Goal: Task Accomplishment & Management: Manage account settings

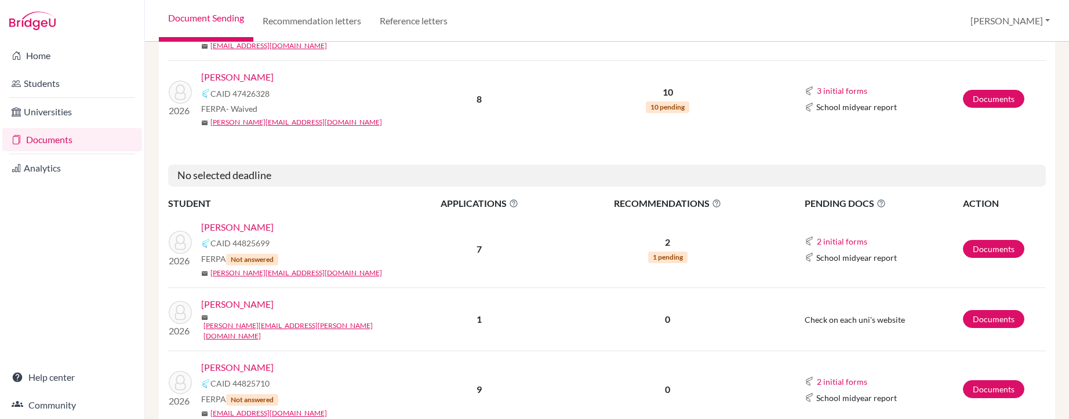
scroll to position [962, 0]
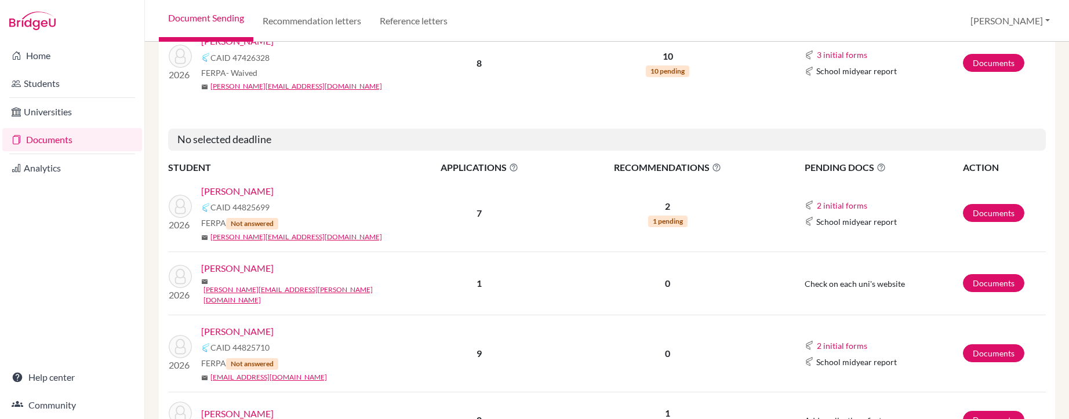
click at [246, 184] on link "[PERSON_NAME]" at bounding box center [237, 191] width 72 height 14
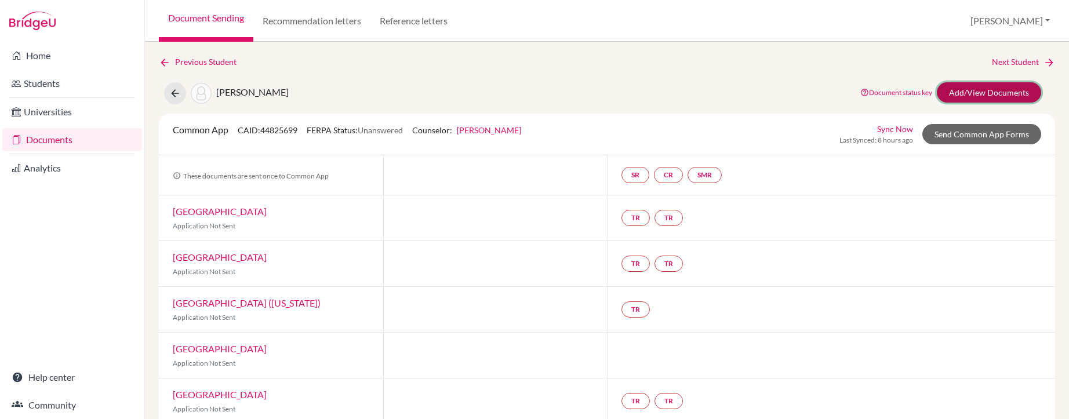
click at [976, 93] on link "Add/View Documents" at bounding box center [988, 92] width 104 height 20
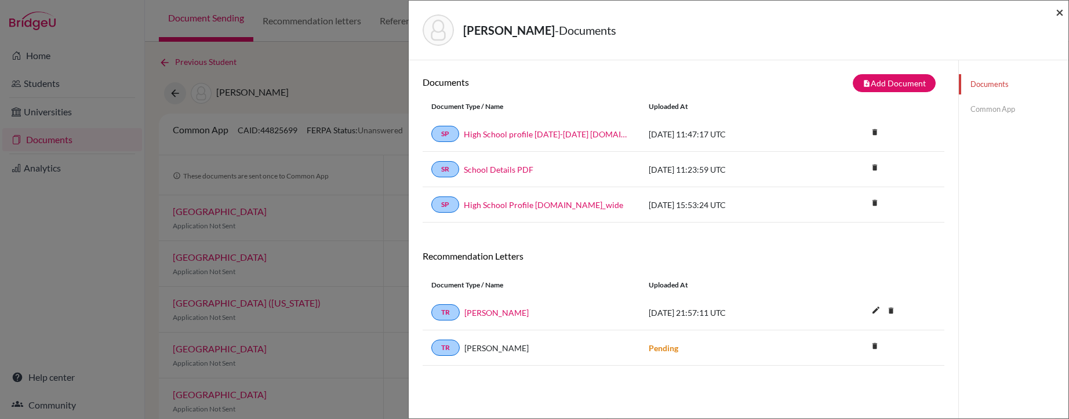
click at [1059, 13] on span "×" at bounding box center [1059, 11] width 8 height 17
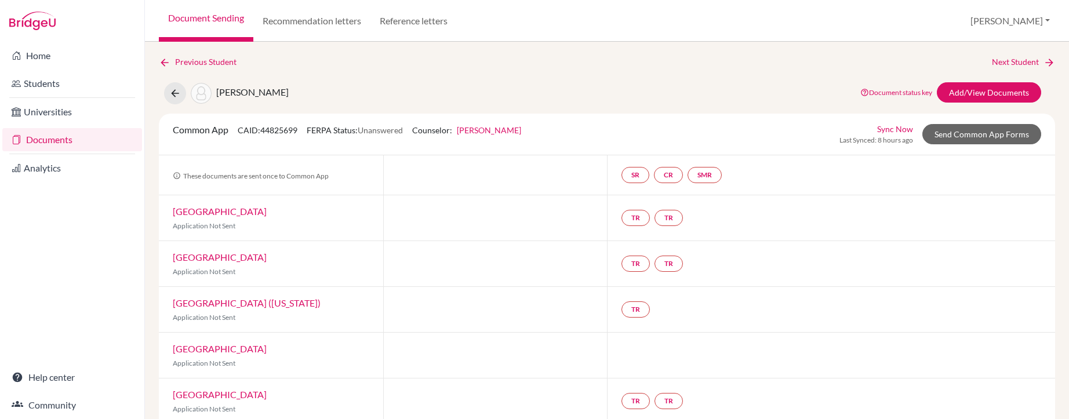
click at [210, 213] on link "Amherst College" at bounding box center [220, 211] width 94 height 11
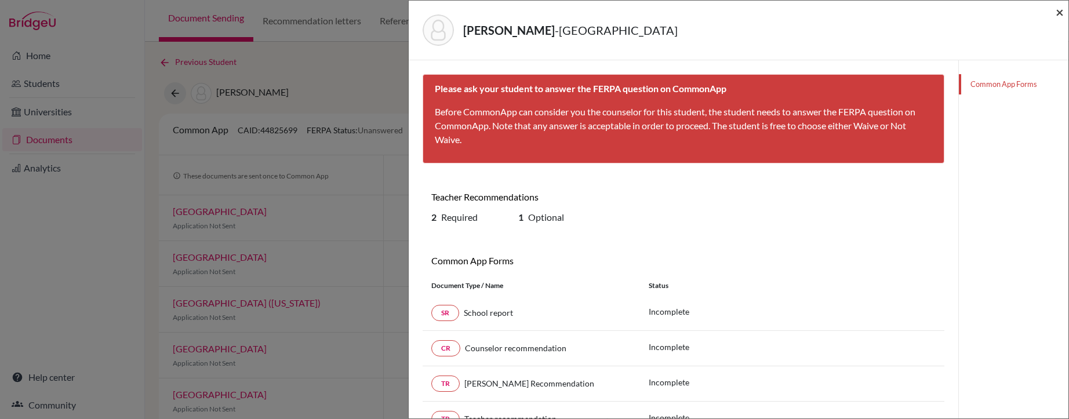
click at [1062, 13] on span "×" at bounding box center [1059, 11] width 8 height 17
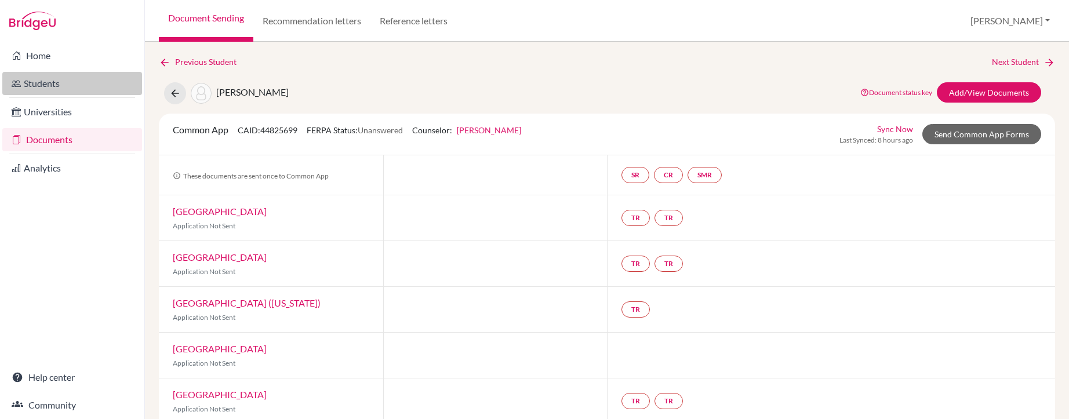
click at [39, 85] on link "Students" at bounding box center [72, 83] width 140 height 23
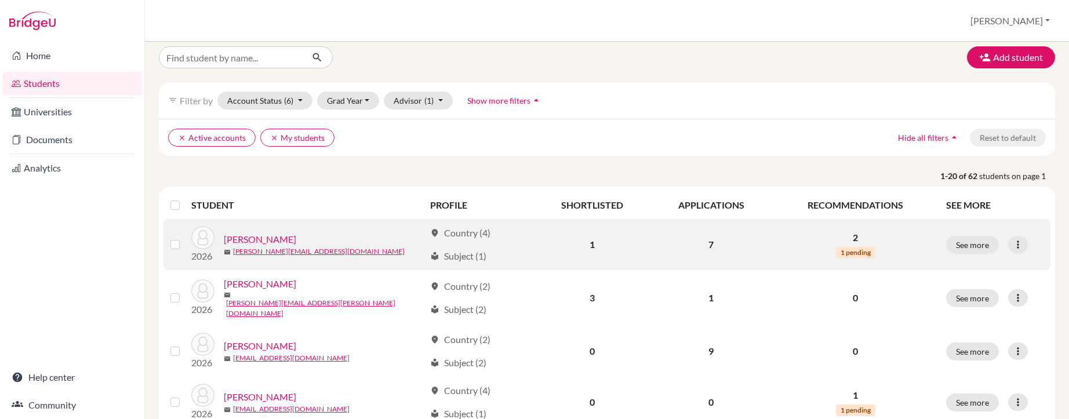
scroll to position [11, 0]
click at [272, 238] on link "Abraham, Sophie" at bounding box center [260, 238] width 72 height 14
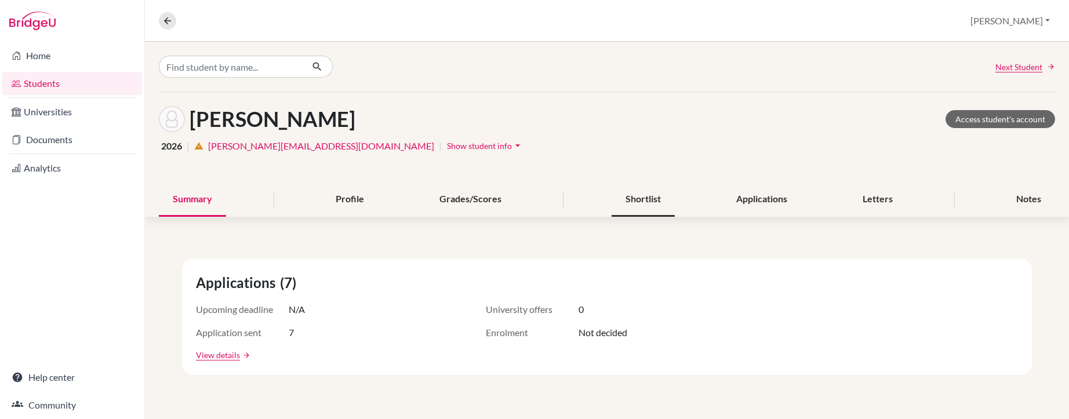
click at [628, 203] on div "Shortlist" at bounding box center [642, 200] width 63 height 34
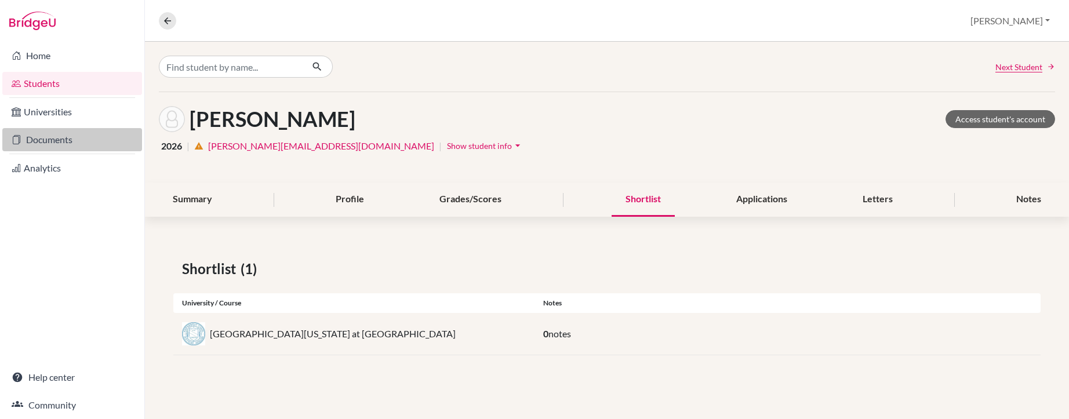
click at [58, 137] on link "Documents" at bounding box center [72, 139] width 140 height 23
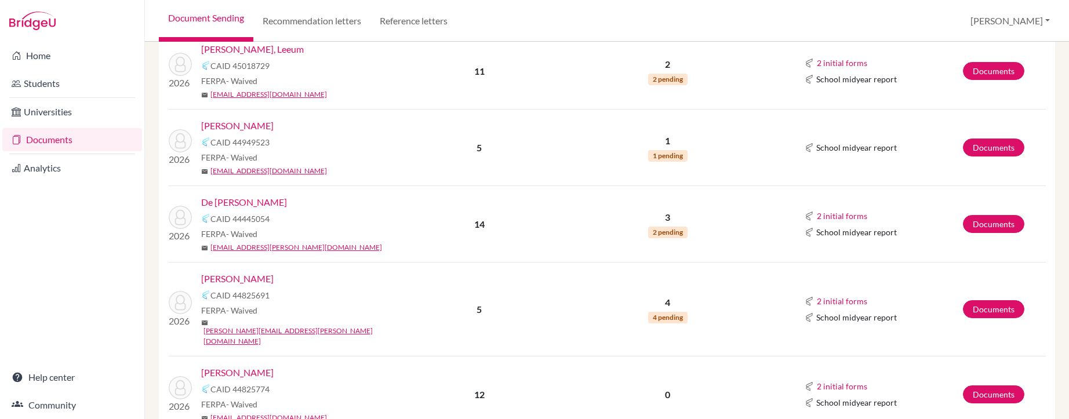
scroll to position [556, 0]
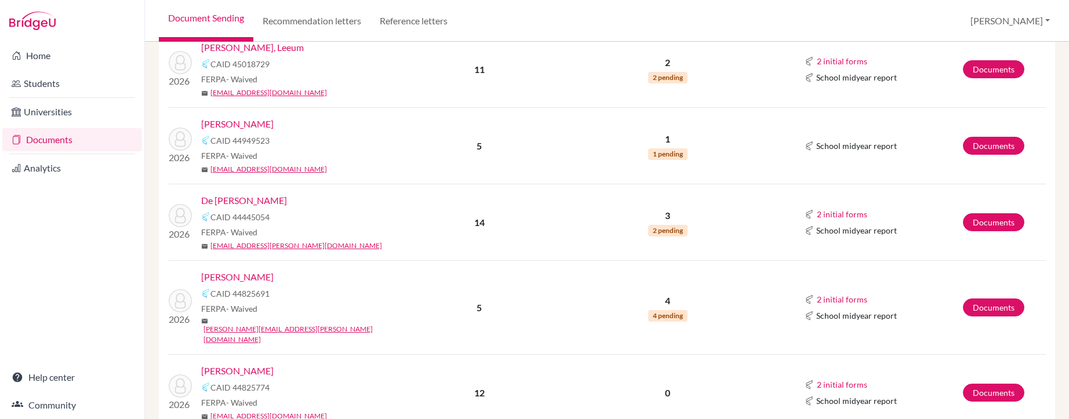
click at [274, 278] on link "[PERSON_NAME]" at bounding box center [237, 277] width 72 height 14
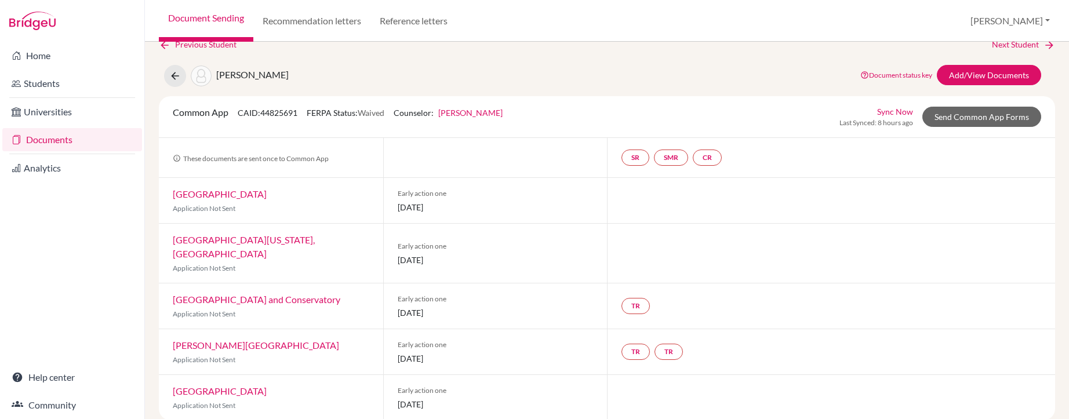
scroll to position [19, 0]
click at [971, 114] on link "Send Common App Forms" at bounding box center [981, 115] width 119 height 20
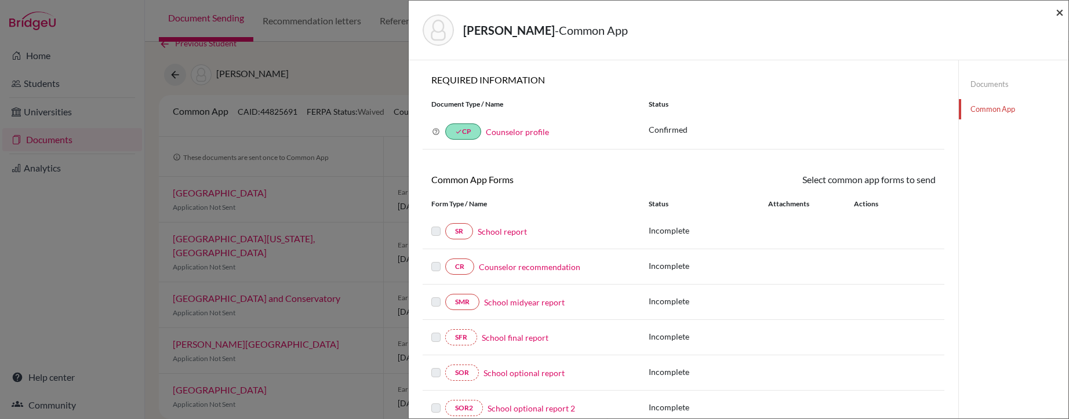
click at [1058, 15] on span "×" at bounding box center [1059, 11] width 8 height 17
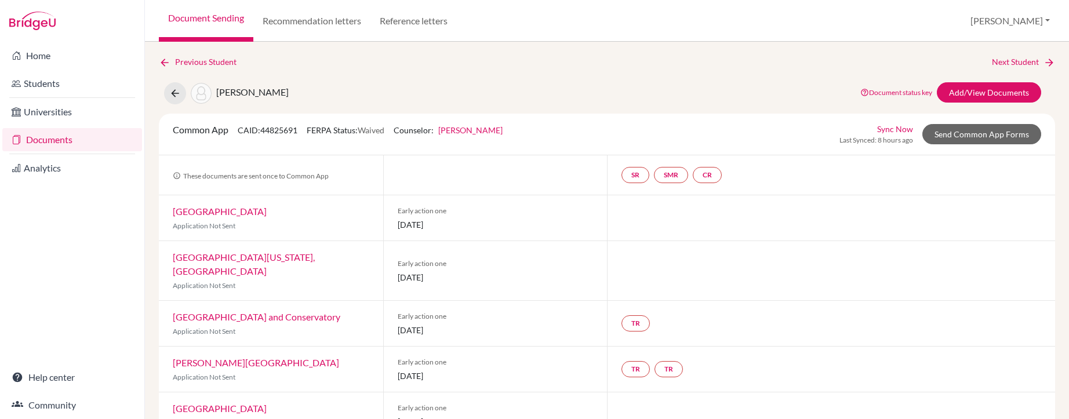
click at [54, 141] on link "Documents" at bounding box center [72, 139] width 140 height 23
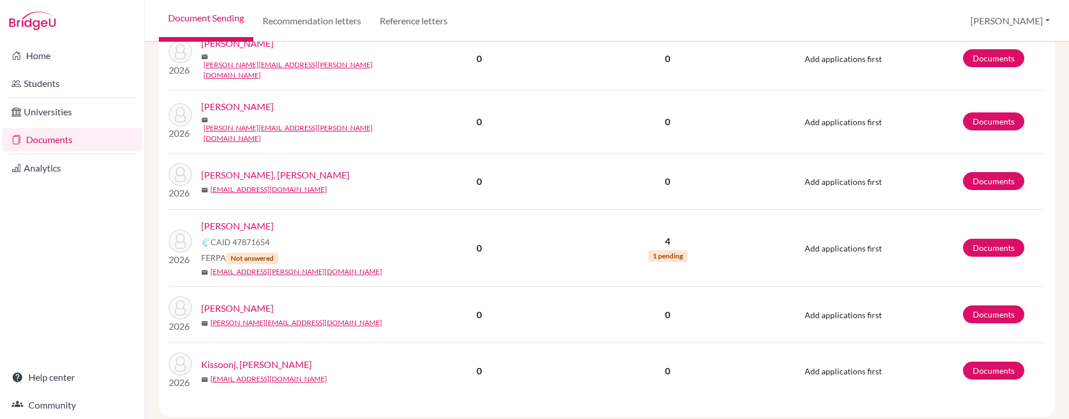
scroll to position [1472, 0]
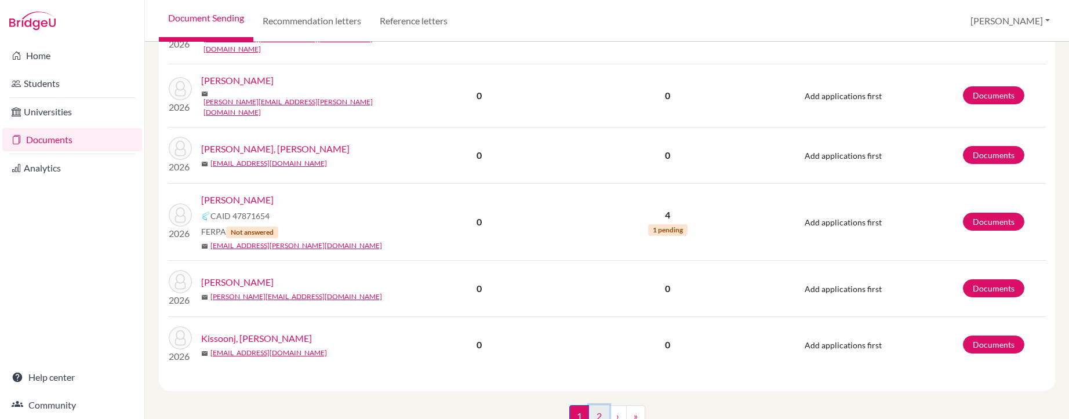
click at [597, 405] on link "2" at bounding box center [599, 416] width 20 height 22
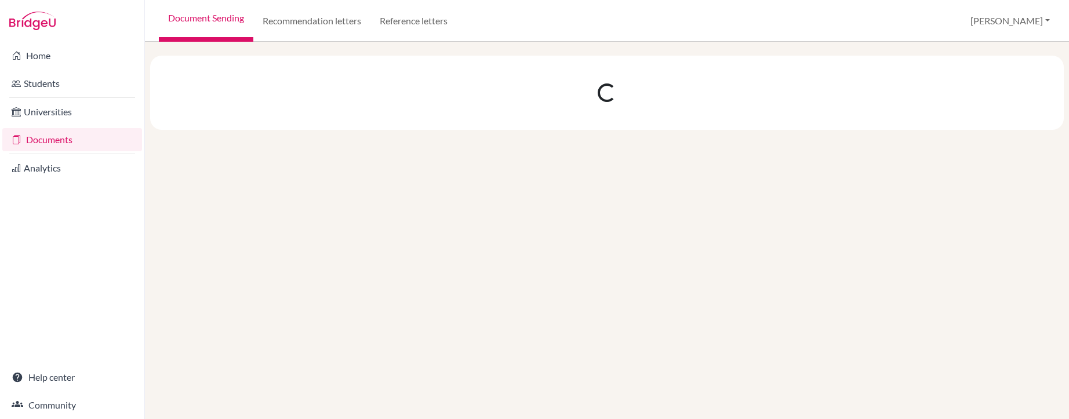
scroll to position [0, 0]
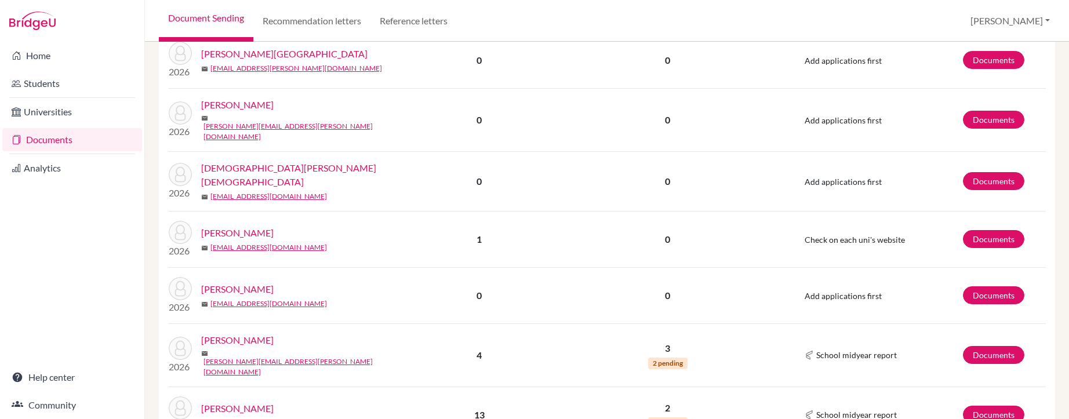
scroll to position [316, 0]
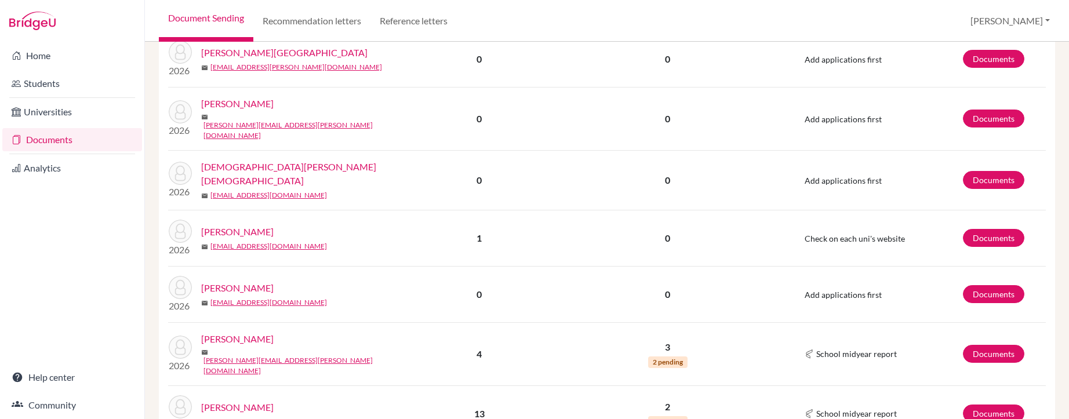
click at [243, 332] on link "[PERSON_NAME]" at bounding box center [237, 339] width 72 height 14
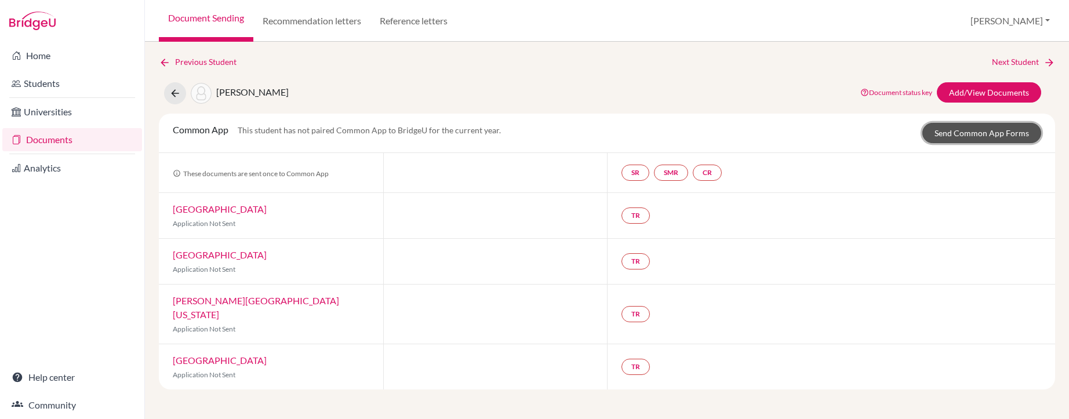
click at [975, 136] on link "Send Common App Forms" at bounding box center [981, 133] width 119 height 20
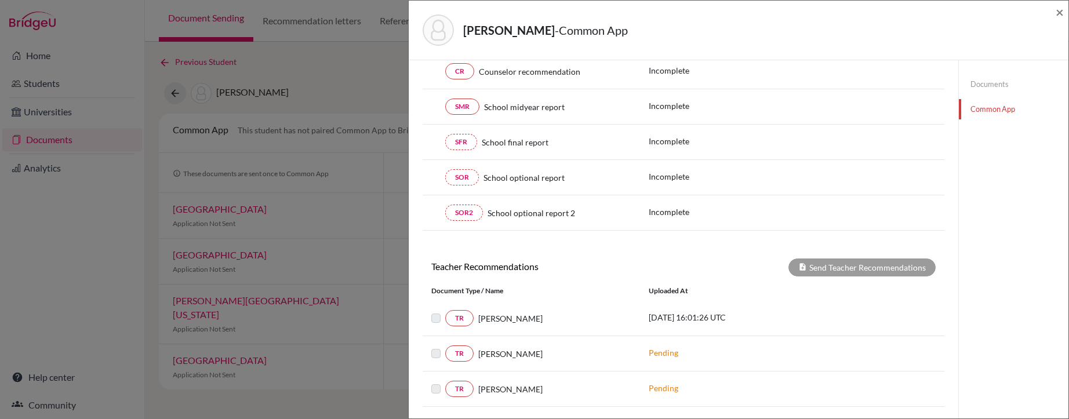
scroll to position [133, 0]
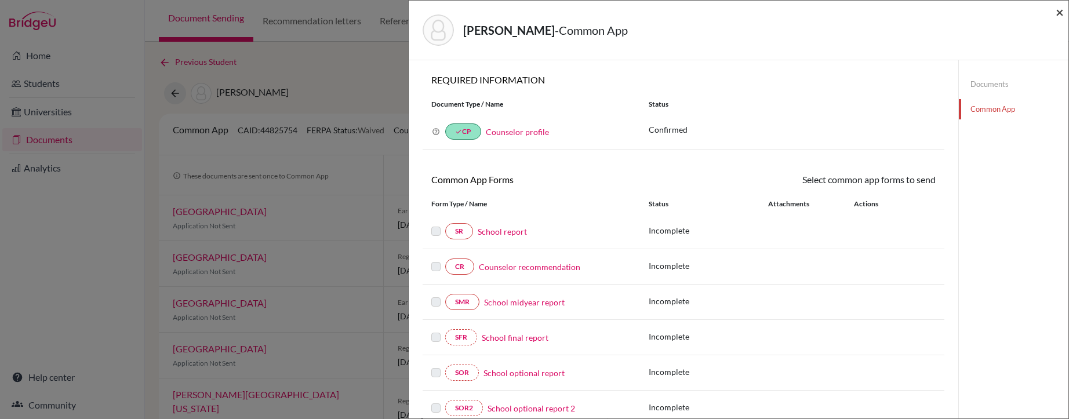
click at [1058, 16] on span "×" at bounding box center [1059, 11] width 8 height 17
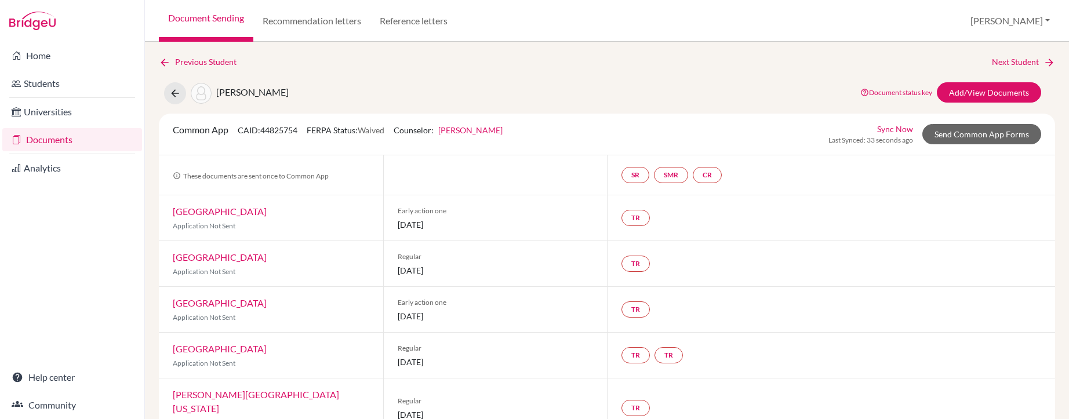
click at [895, 127] on link "Sync Now" at bounding box center [895, 129] width 36 height 12
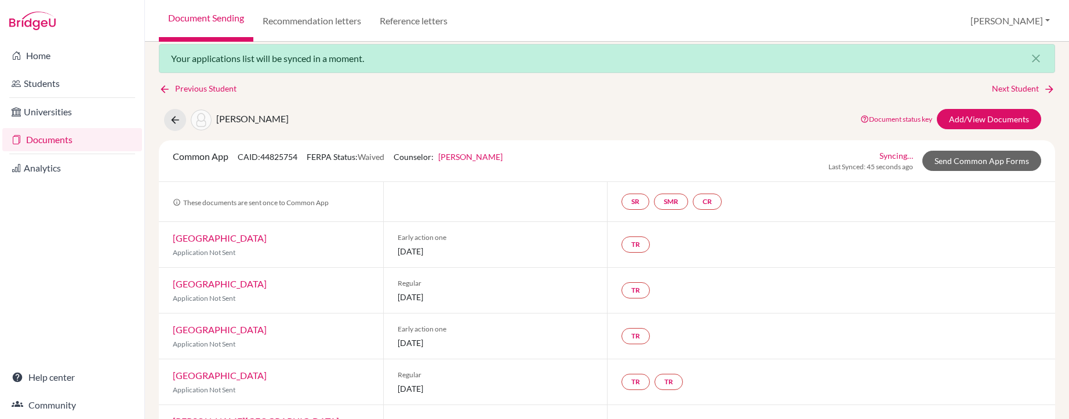
scroll to position [27, 0]
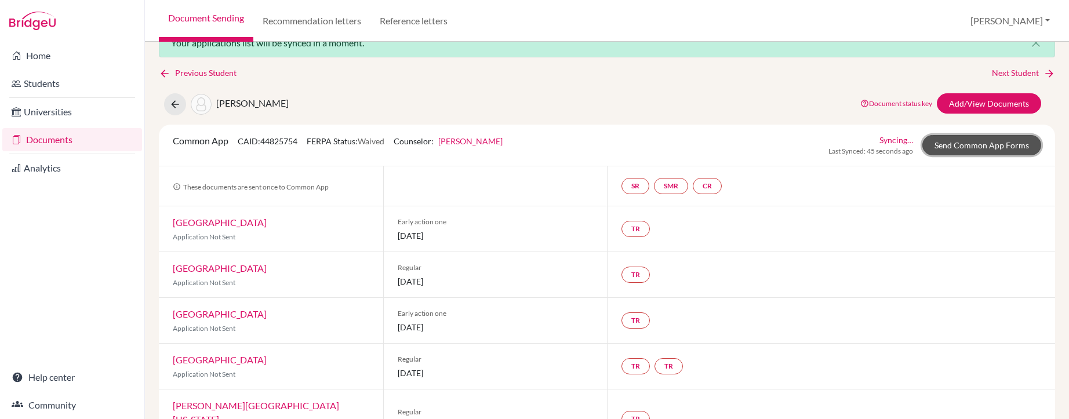
click at [950, 152] on link "Send Common App Forms" at bounding box center [981, 145] width 119 height 20
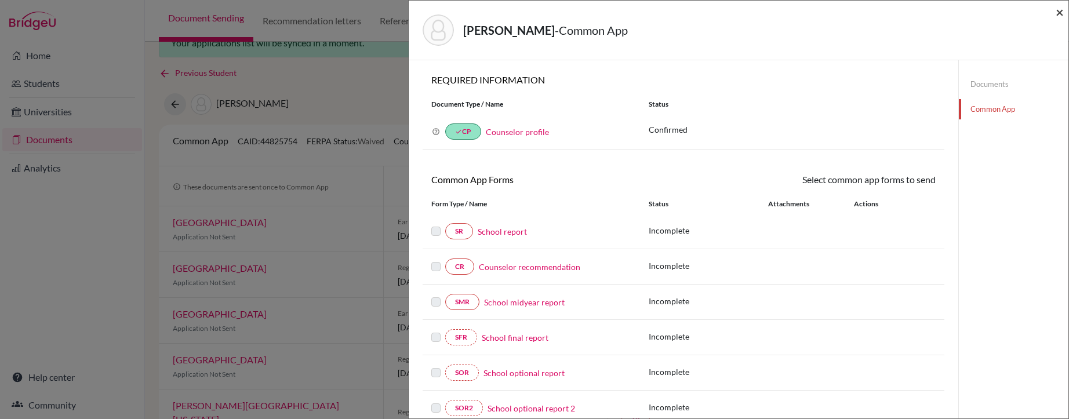
click at [1061, 16] on span "×" at bounding box center [1059, 11] width 8 height 17
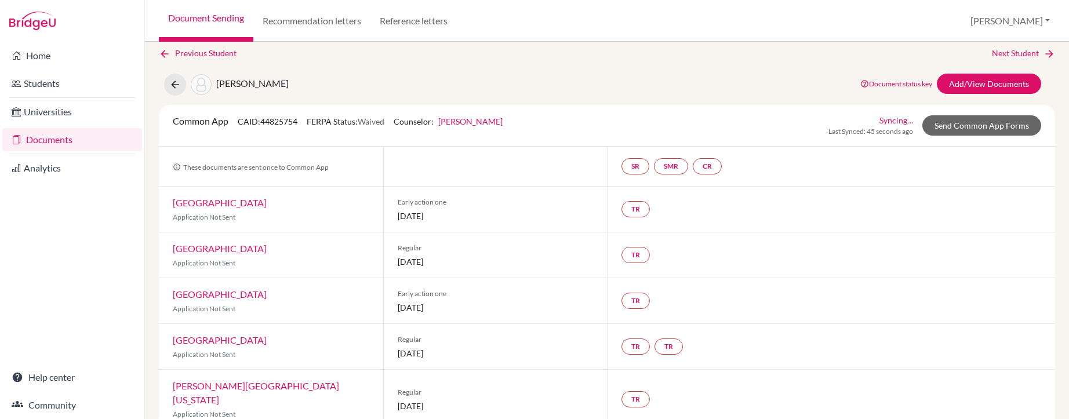
scroll to position [57, 0]
